Goal: Task Accomplishment & Management: Complete application form

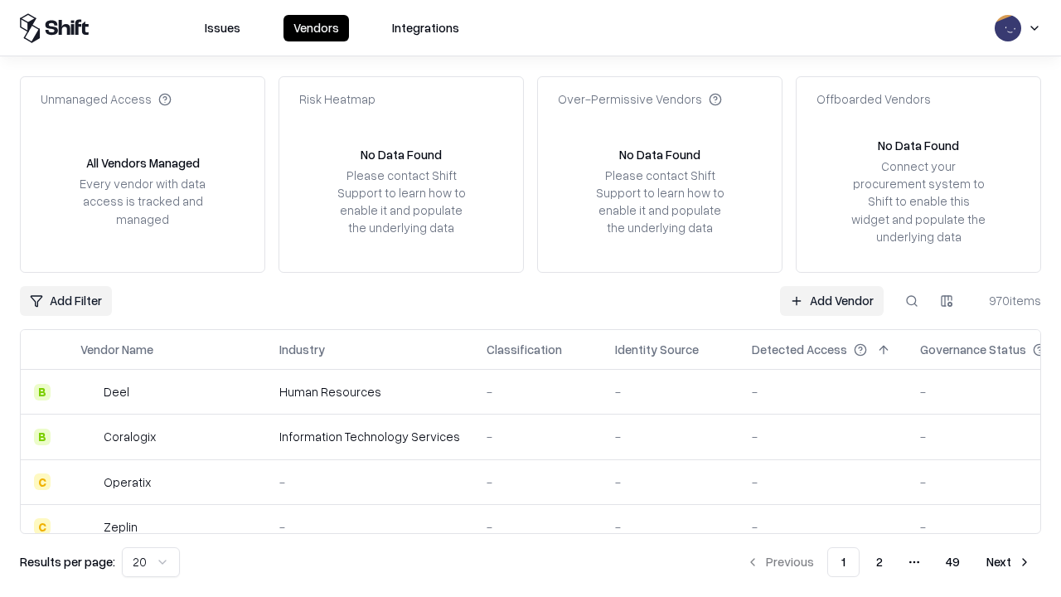
click at [832, 300] on link "Add Vendor" at bounding box center [832, 301] width 104 height 30
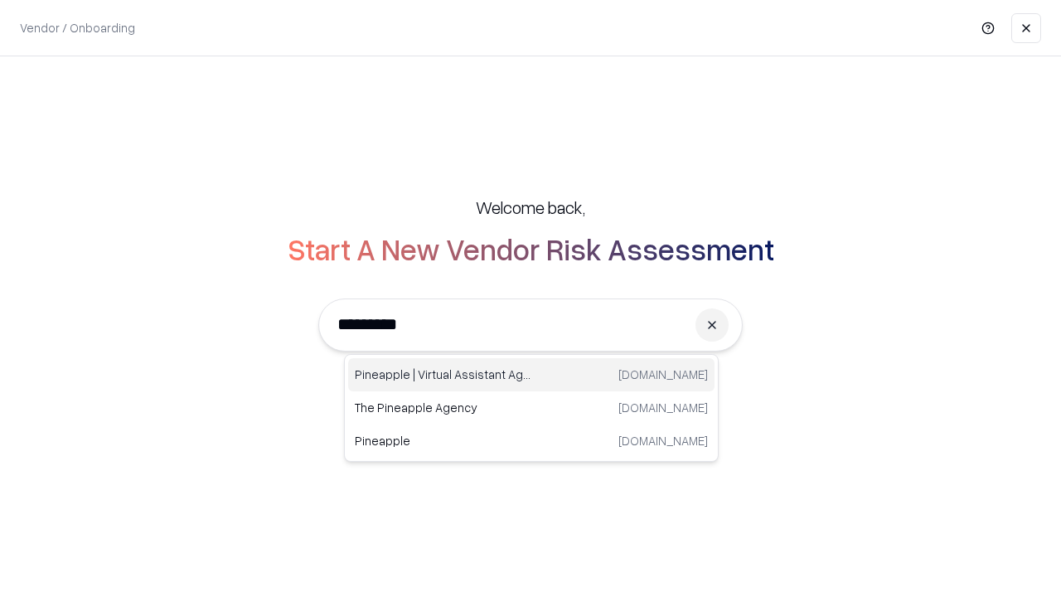
click at [531, 375] on div "Pineapple | Virtual Assistant Agency [DOMAIN_NAME]" at bounding box center [531, 374] width 366 height 33
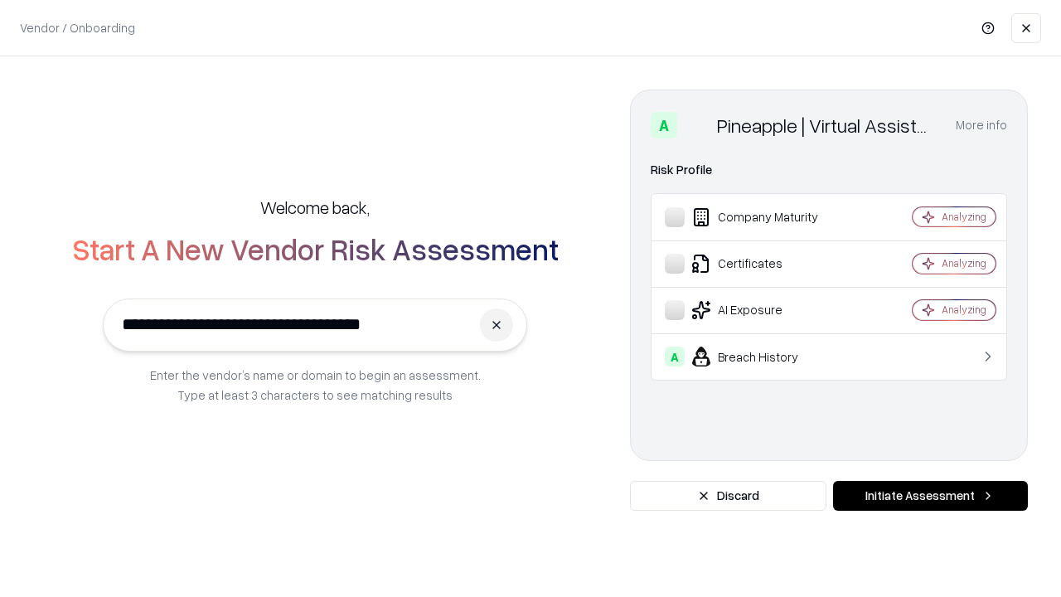
type input "**********"
click at [930, 496] on button "Initiate Assessment" at bounding box center [930, 496] width 195 height 30
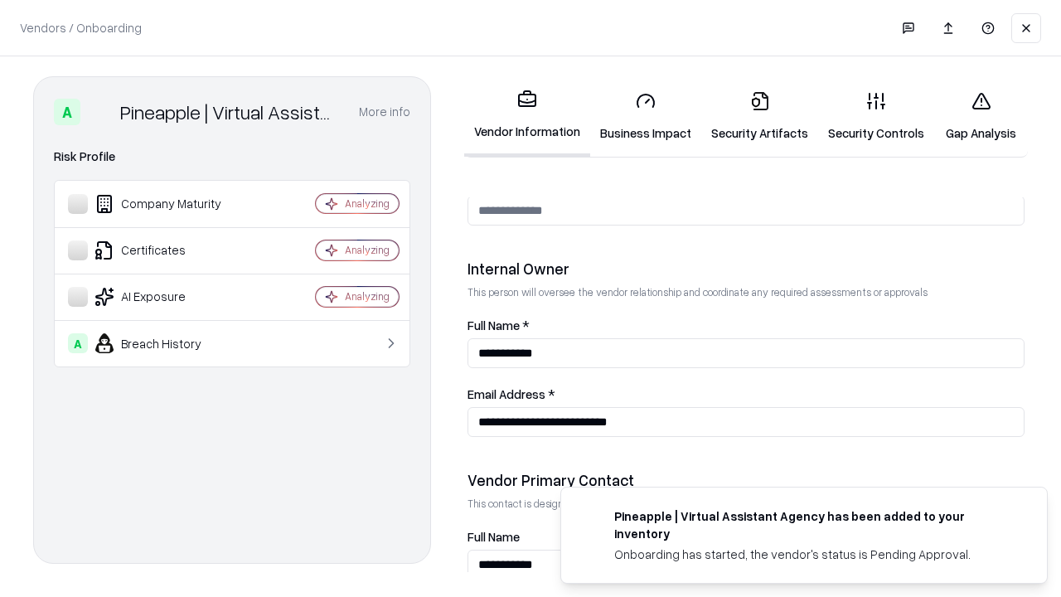
scroll to position [859, 0]
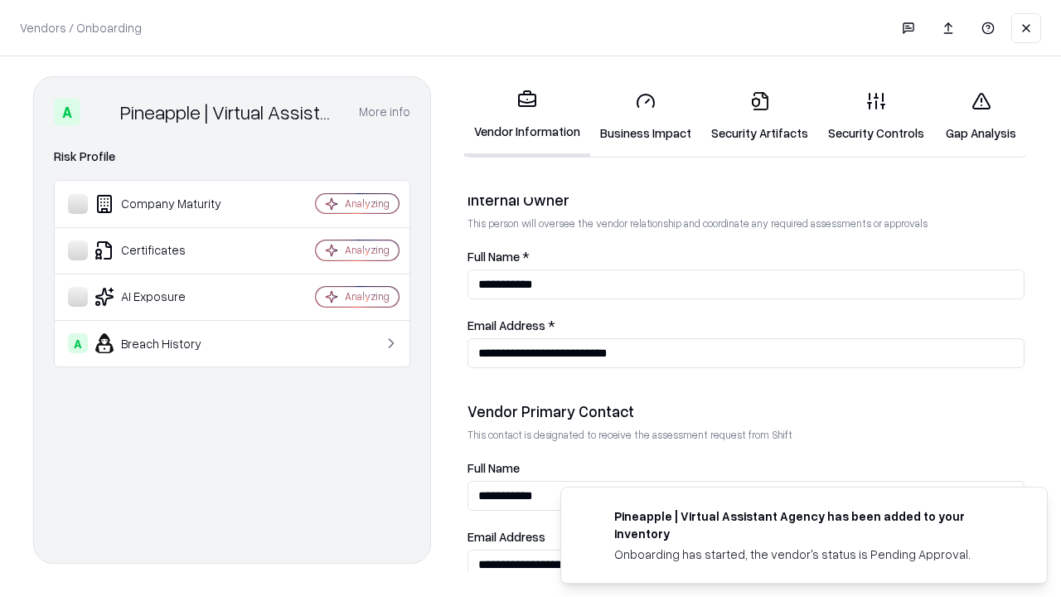
click at [646, 116] on link "Business Impact" at bounding box center [645, 116] width 111 height 77
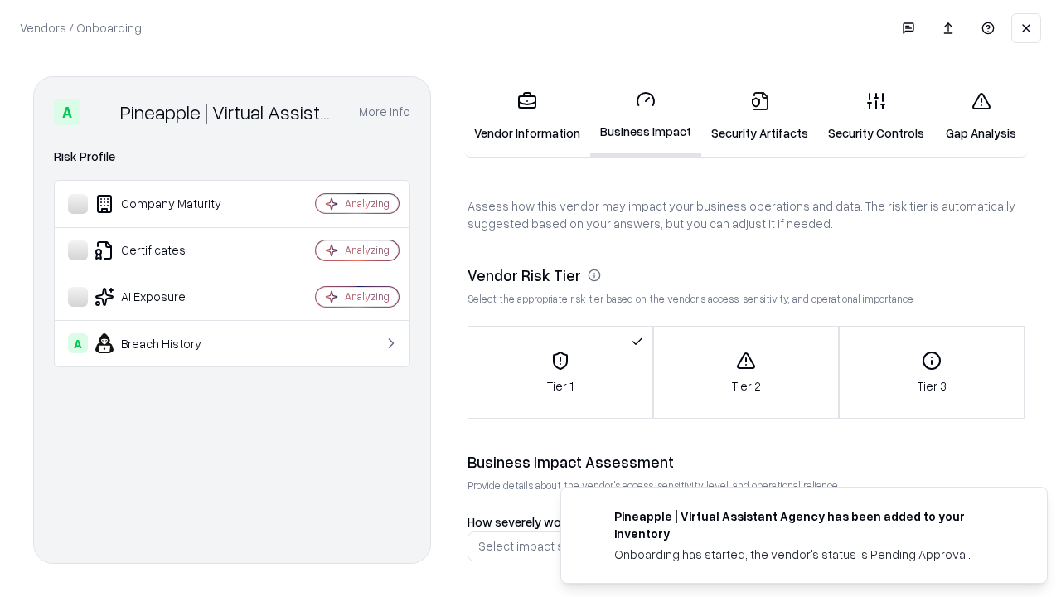
click at [981, 116] on link "Gap Analysis" at bounding box center [981, 116] width 94 height 77
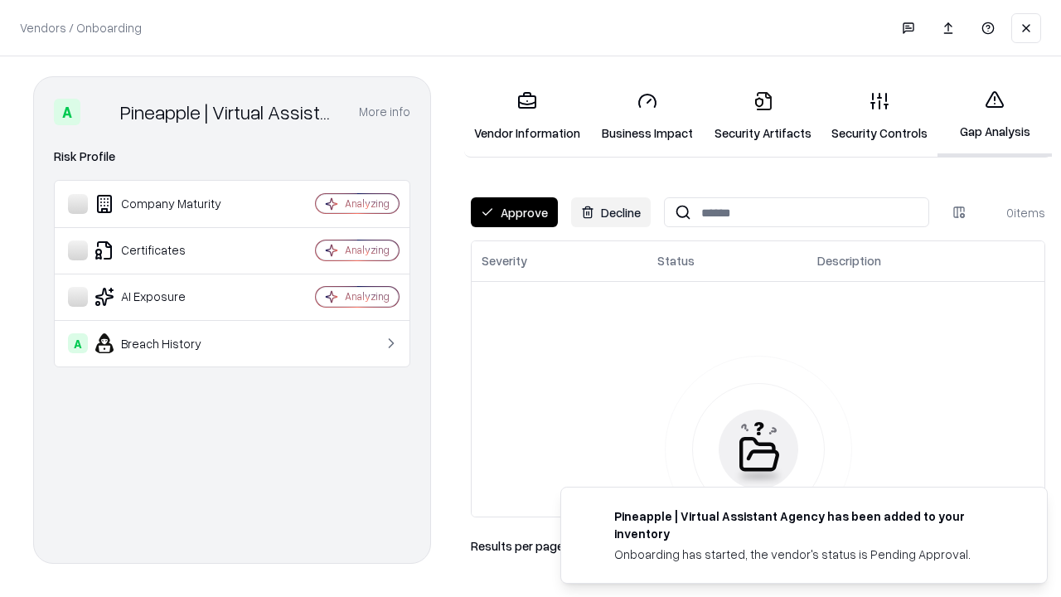
click at [514, 212] on button "Approve" at bounding box center [514, 212] width 87 height 30
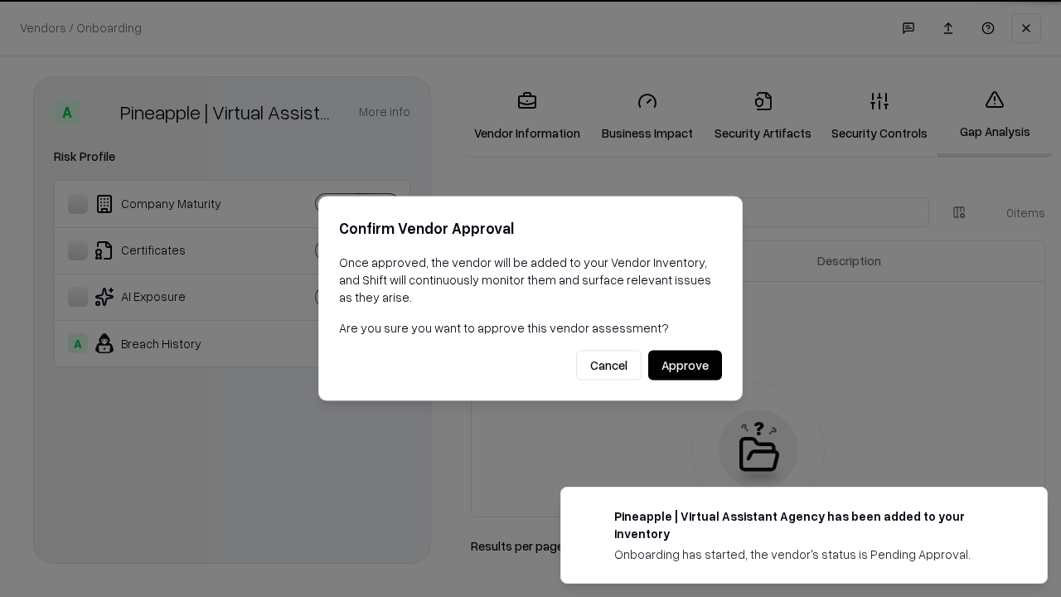
click at [685, 365] on button "Approve" at bounding box center [685, 366] width 74 height 30
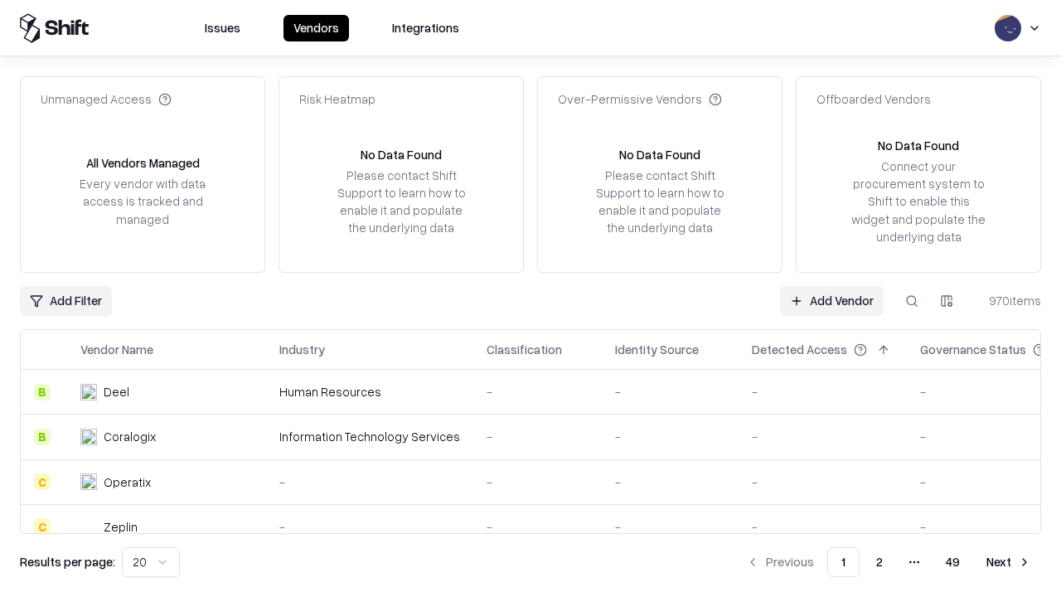
type input "**********"
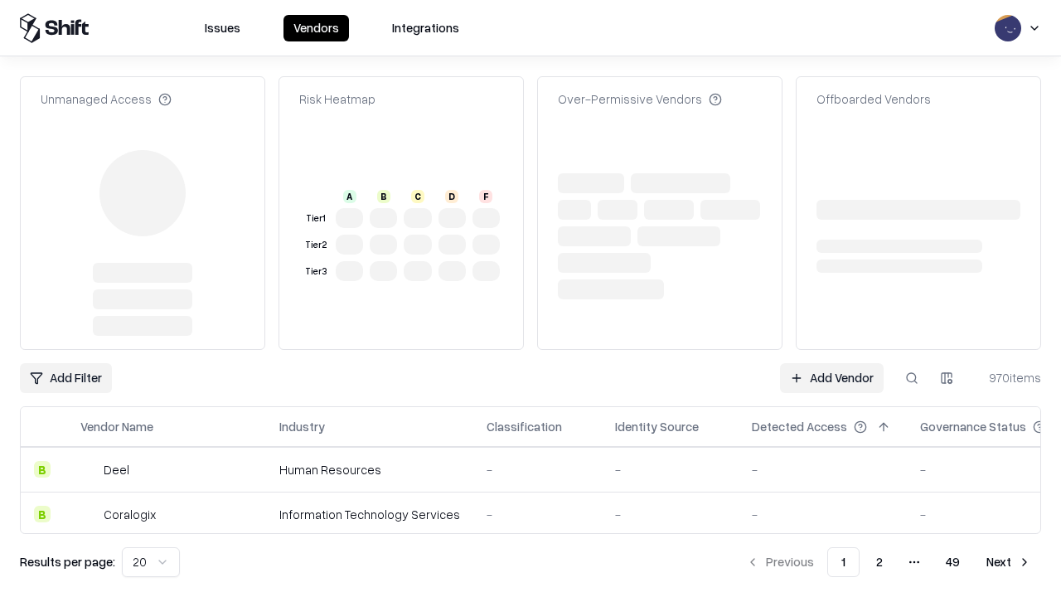
click at [832, 363] on link "Add Vendor" at bounding box center [832, 378] width 104 height 30
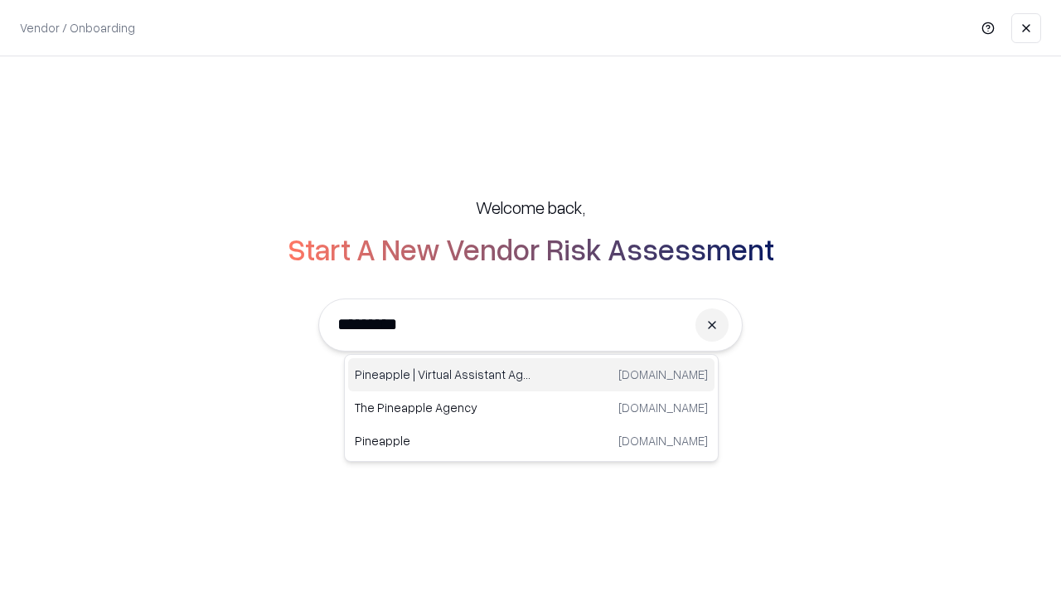
click at [531, 375] on div "Pineapple | Virtual Assistant Agency [DOMAIN_NAME]" at bounding box center [531, 374] width 366 height 33
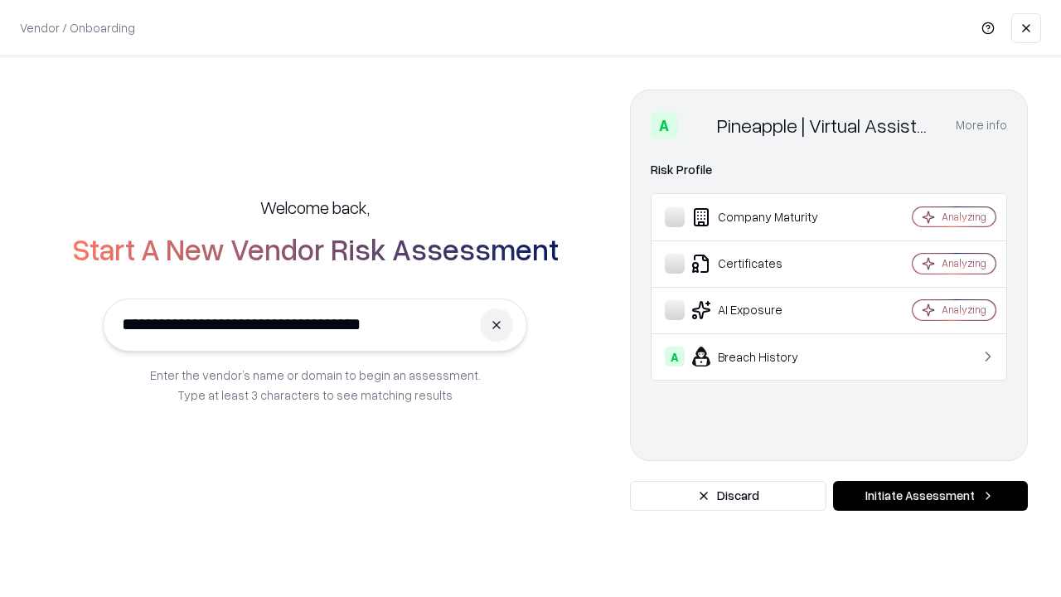
type input "**********"
click at [930, 496] on button "Initiate Assessment" at bounding box center [930, 496] width 195 height 30
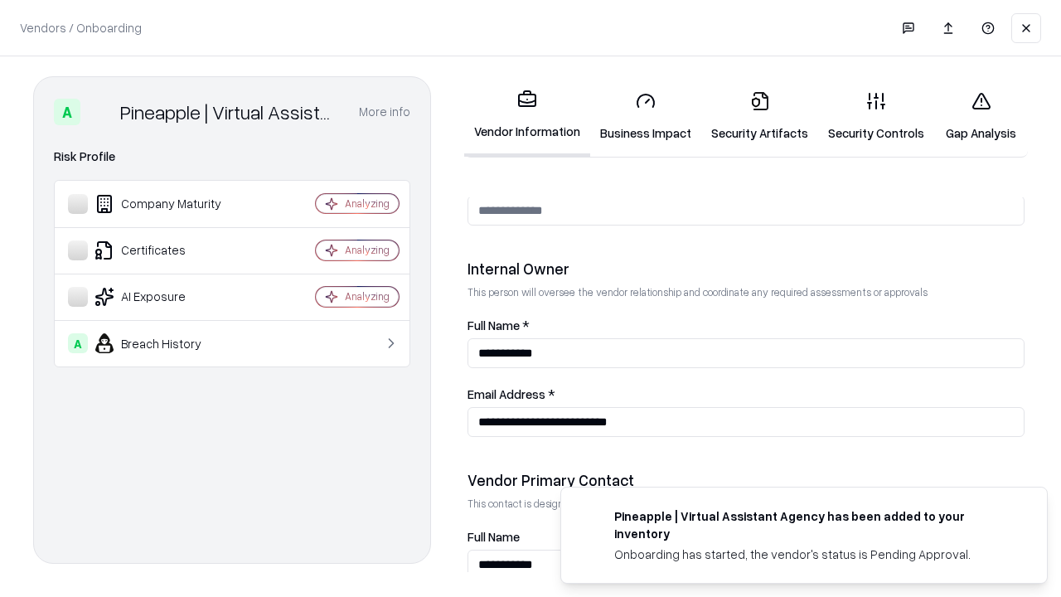
scroll to position [859, 0]
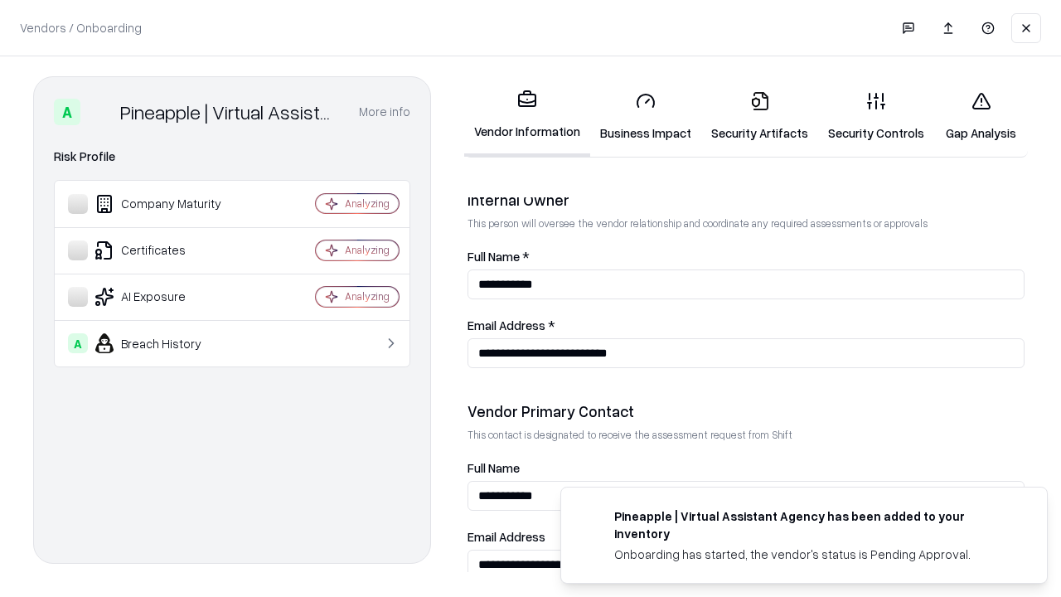
click at [981, 116] on link "Gap Analysis" at bounding box center [981, 116] width 94 height 77
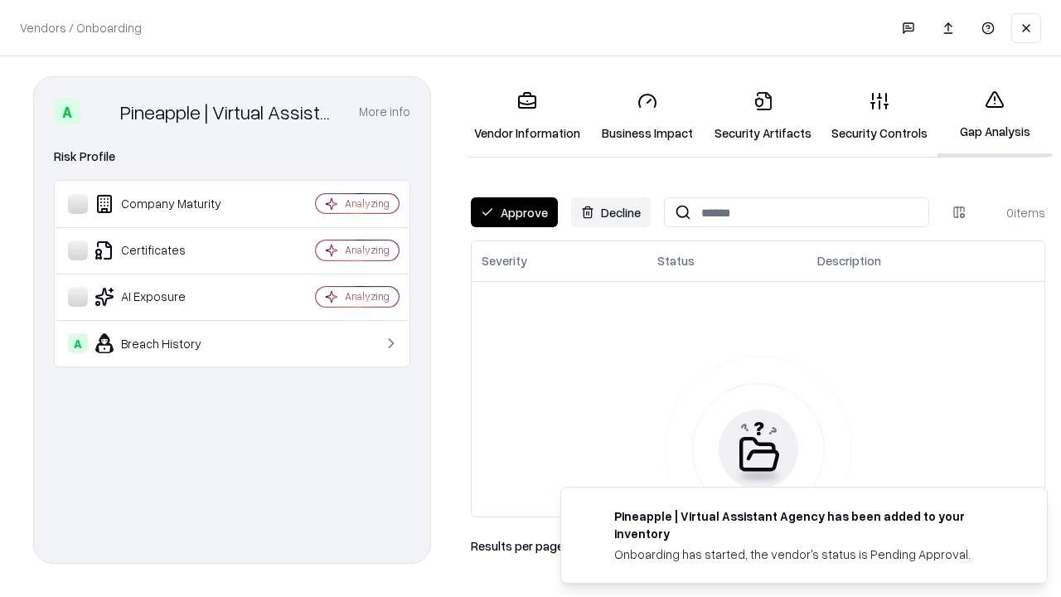
click at [514, 212] on button "Approve" at bounding box center [514, 212] width 87 height 30
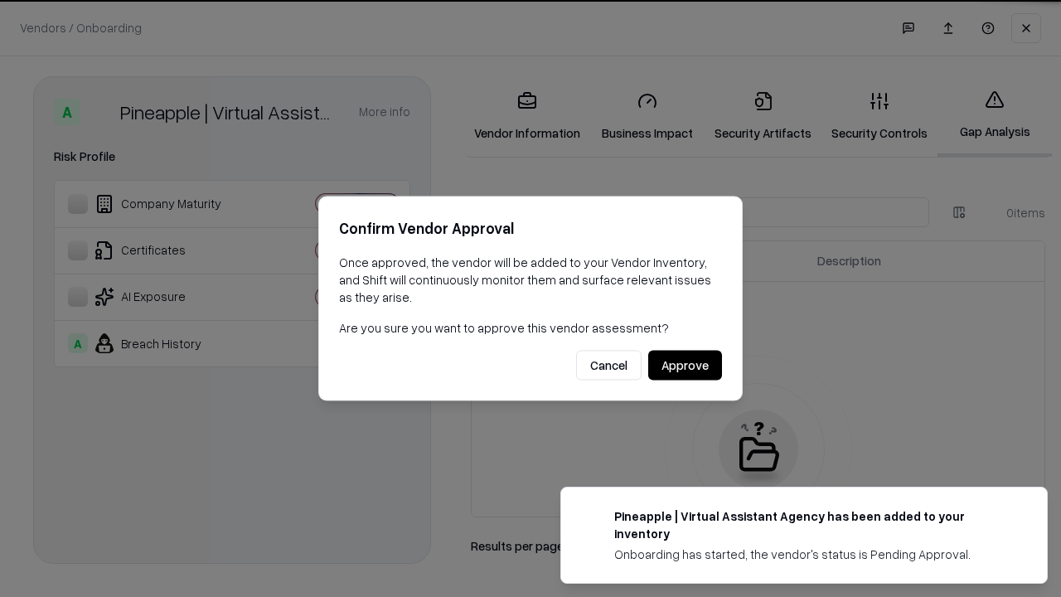
click at [685, 365] on button "Approve" at bounding box center [685, 366] width 74 height 30
